Goal: Information Seeking & Learning: Learn about a topic

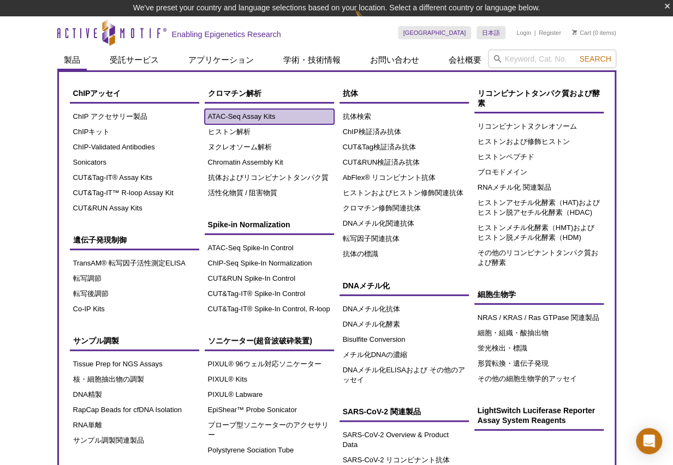
click at [254, 115] on link "ATAC-Seq Assay Kits" at bounding box center [269, 116] width 129 height 15
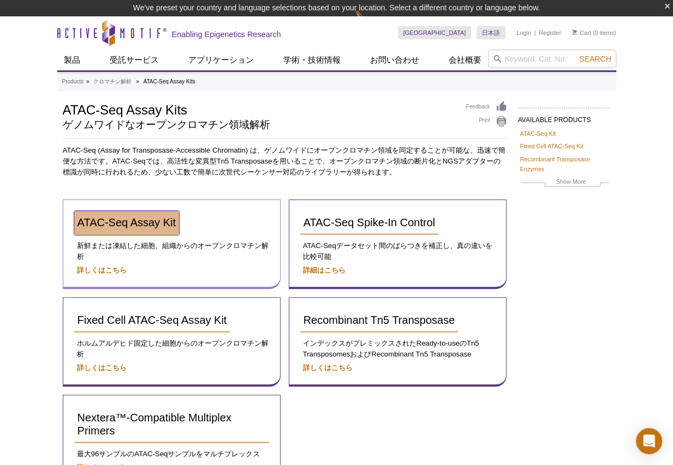
click at [140, 224] on span "ATAC-Seq Assay Kit" at bounding box center [126, 223] width 98 height 12
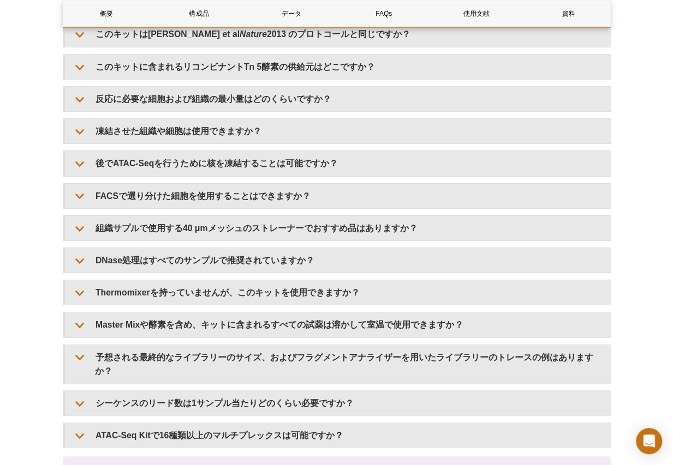
scroll to position [2073, 0]
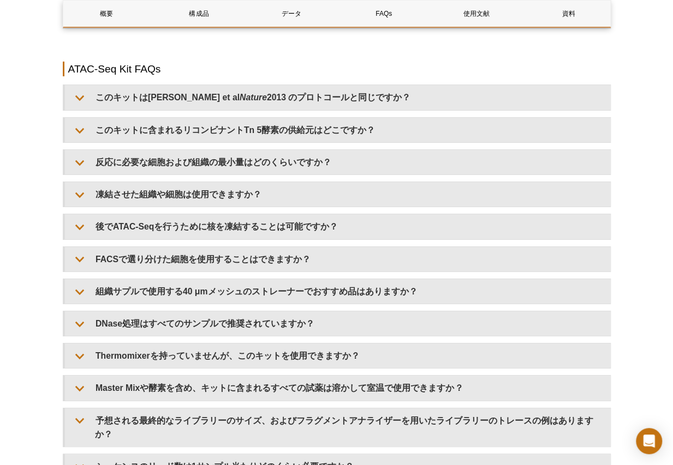
scroll to position [1691, 0]
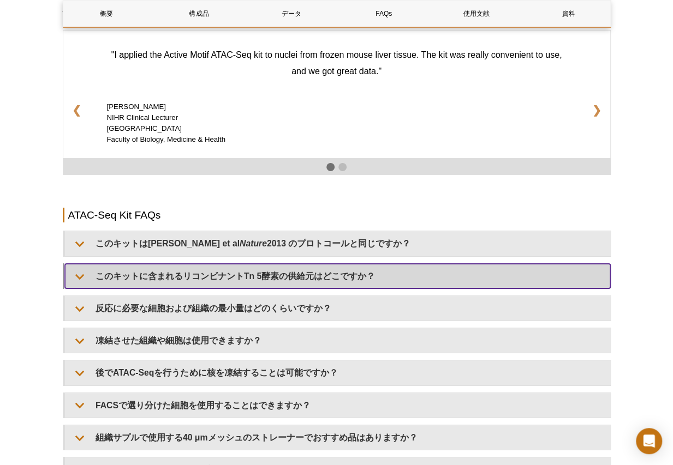
click at [119, 273] on summary "このキットに含まれるリコンビナントTn 5酵素の供給元はどこですか？" at bounding box center [337, 276] width 545 height 25
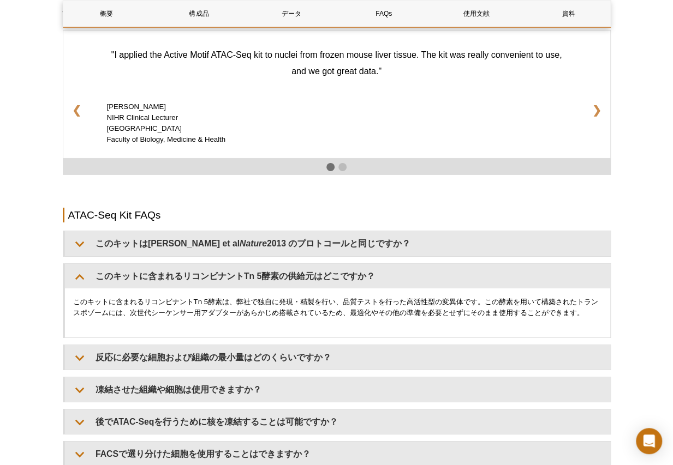
click at [632, 62] on div "Active Motif Logo Enabling Epigenetics Research 0 Search Skip to content Active…" at bounding box center [336, 7] width 673 height 3396
